Goal: Find specific page/section: Find specific page/section

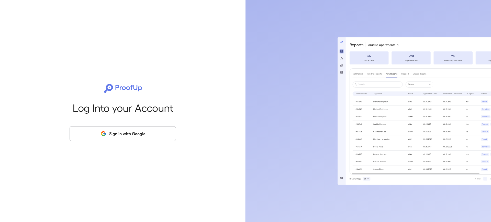
click at [134, 133] on button "Sign in with Google" at bounding box center [123, 133] width 106 height 15
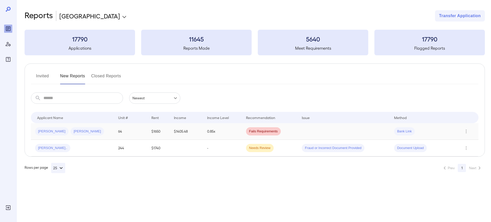
click at [135, 130] on td "64" at bounding box center [130, 131] width 33 height 17
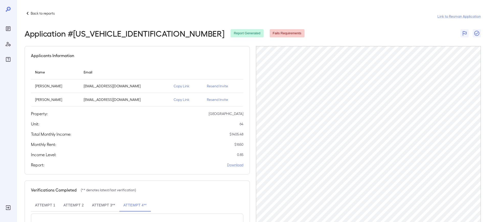
click at [153, 136] on div "Total Monthly Income: $ 1405.48" at bounding box center [137, 134] width 212 height 6
